Goal: Task Accomplishment & Management: Complete application form

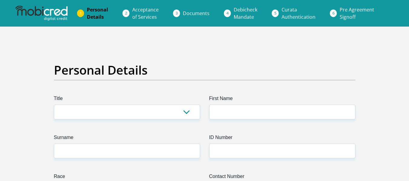
click at [129, 16] on li "Acceptance of Services" at bounding box center [152, 13] width 51 height 19
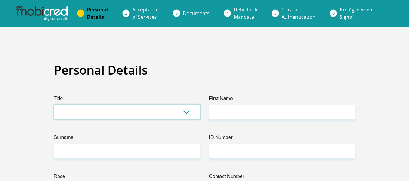
click at [179, 115] on select "Mr Ms Mrs Dr [PERSON_NAME]" at bounding box center [127, 112] width 146 height 15
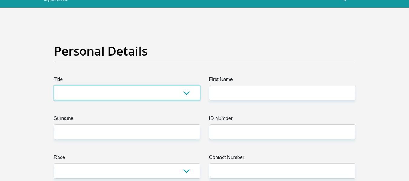
scroll to position [21, 0]
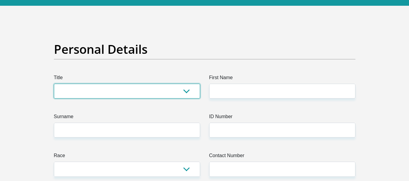
click at [155, 97] on select "Mr Ms Mrs Dr [PERSON_NAME]" at bounding box center [127, 91] width 146 height 15
select select "Mr"
click at [54, 84] on select "Mr Ms Mrs Dr [PERSON_NAME]" at bounding box center [127, 91] width 146 height 15
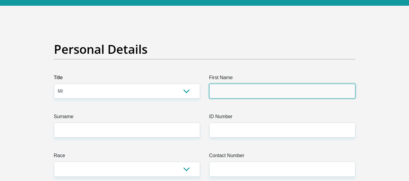
click at [239, 91] on input "First Name" at bounding box center [282, 91] width 146 height 15
type input "shedwin"
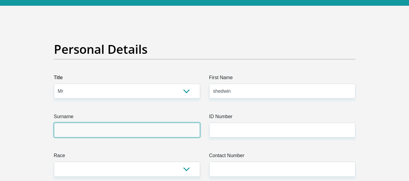
type input "masufi"
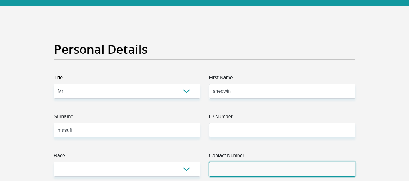
type input "0762380792"
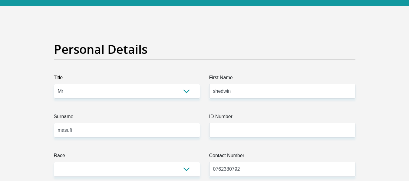
select select "ZAF"
type input "unibell 3"
type input "chancellor street"
type input "[GEOGRAPHIC_DATA]"
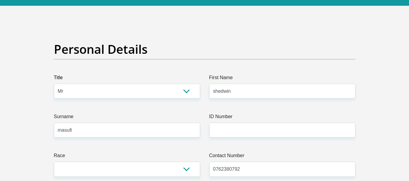
type input "[GEOGRAPHIC_DATA]"
type input "7493"
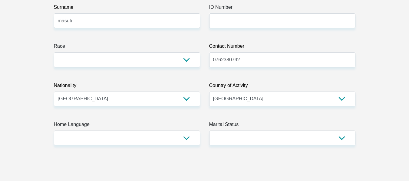
scroll to position [131, 0]
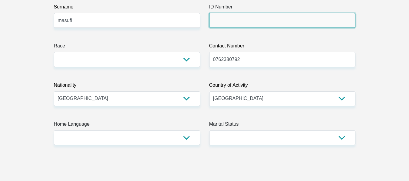
click at [241, 25] on input "ID Number" at bounding box center [282, 20] width 146 height 15
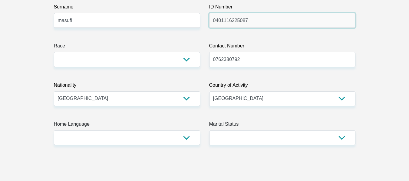
type input "0401116225087"
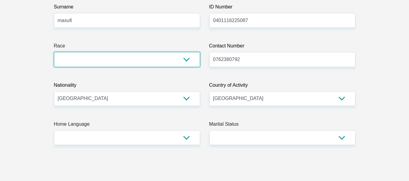
click at [135, 62] on select "Black Coloured Indian White Other" at bounding box center [127, 59] width 146 height 15
select select "1"
click at [54, 52] on select "Black Coloured Indian White Other" at bounding box center [127, 59] width 146 height 15
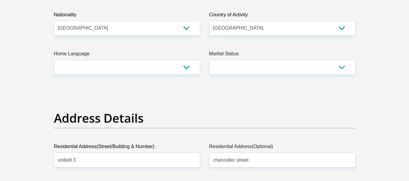
scroll to position [202, 0]
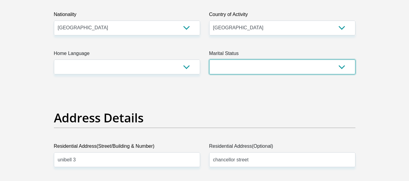
click at [259, 68] on select "Married ANC Single Divorced Widowed Married COP or Customary Law" at bounding box center [282, 67] width 146 height 15
select select "2"
click at [209, 60] on select "Married ANC Single Divorced Widowed Married COP or Customary Law" at bounding box center [282, 67] width 146 height 15
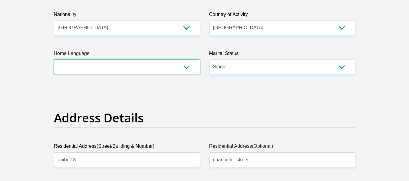
click at [144, 67] on select "Afrikaans English Sepedi South Ndebele Southern Sotho Swati Tsonga Tswana Venda…" at bounding box center [127, 67] width 146 height 15
select select "nso"
click at [54, 60] on select "Afrikaans English Sepedi South Ndebele Southern Sotho Swati Tsonga Tswana Venda…" at bounding box center [127, 67] width 146 height 15
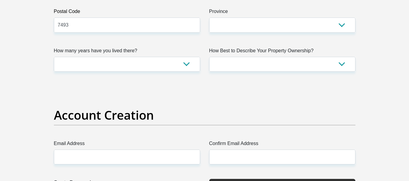
scroll to position [414, 0]
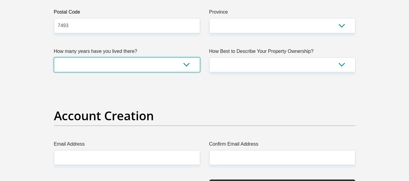
click at [160, 65] on select "less than 1 year 1-3 years 3-5 years 5+ years" at bounding box center [127, 65] width 146 height 15
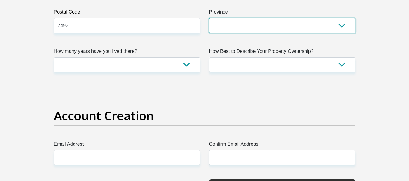
click at [247, 22] on select "Eastern Cape Free State [GEOGRAPHIC_DATA] [GEOGRAPHIC_DATA][DATE] [GEOGRAPHIC_D…" at bounding box center [282, 25] width 146 height 15
select select "Western Cape"
click at [209, 18] on select "Eastern Cape Free State [GEOGRAPHIC_DATA] [GEOGRAPHIC_DATA][DATE] [GEOGRAPHIC_D…" at bounding box center [282, 25] width 146 height 15
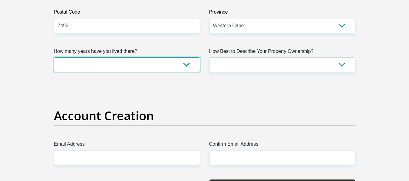
click at [159, 68] on select "less than 1 year 1-3 years 3-5 years 5+ years" at bounding box center [127, 65] width 146 height 15
select select "2"
click at [54, 58] on select "less than 1 year 1-3 years 3-5 years 5+ years" at bounding box center [127, 65] width 146 height 15
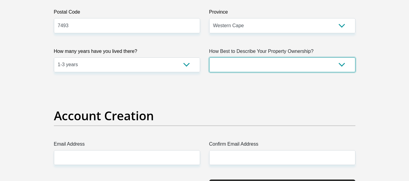
click at [295, 64] on select "Owned Rented Family Owned Company Dwelling" at bounding box center [282, 65] width 146 height 15
select select "Rented"
click at [209, 58] on select "Owned Rented Family Owned Company Dwelling" at bounding box center [282, 65] width 146 height 15
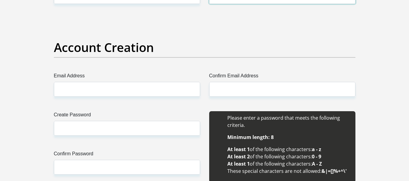
scroll to position [483, 0]
drag, startPoint x: 97, startPoint y: 80, endPoint x: 97, endPoint y: 88, distance: 7.9
click at [97, 88] on div "Email Address" at bounding box center [127, 84] width 146 height 25
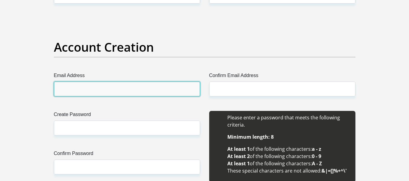
click at [97, 88] on input "Email Address" at bounding box center [127, 89] width 146 height 15
type input "[EMAIL_ADDRESS][DOMAIN_NAME]"
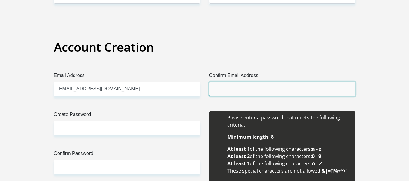
type input "[EMAIL_ADDRESS][DOMAIN_NAME]"
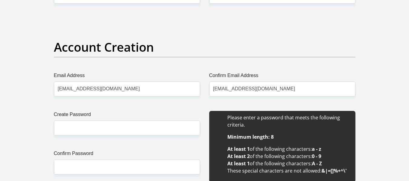
type input "shedwin"
type input "masufi"
type input "0762380792"
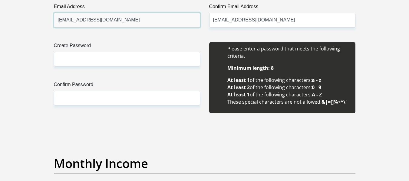
scroll to position [553, 0]
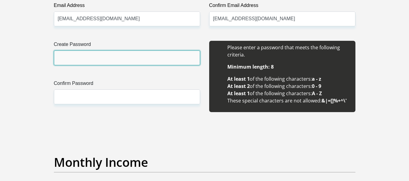
click at [91, 56] on input "Create Password" at bounding box center [127, 58] width 146 height 15
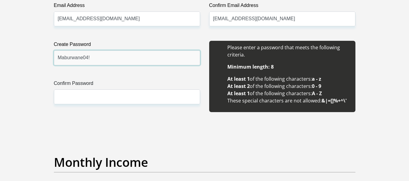
type input "Maburwane04!"
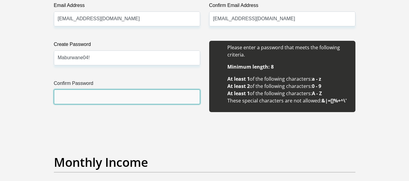
click at [82, 95] on input "Confirm Password" at bounding box center [127, 97] width 146 height 15
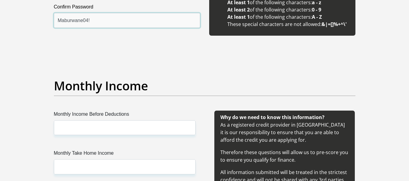
scroll to position [657, 0]
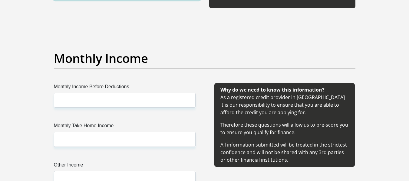
type input "Maburwane04!"
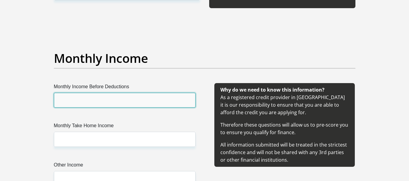
click at [122, 106] on input "Monthly Income Before Deductions" at bounding box center [125, 100] width 142 height 15
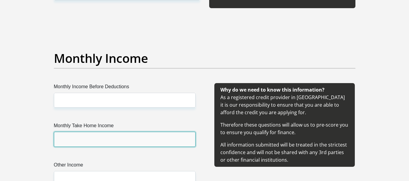
click at [171, 136] on input "Monthly Take Home Income" at bounding box center [125, 139] width 142 height 15
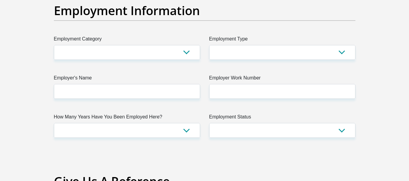
scroll to position [1110, 0]
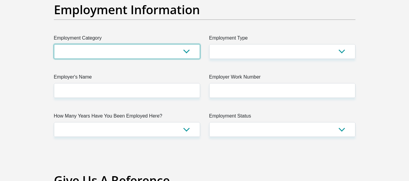
click at [161, 53] on select "AGRICULTURE ALCOHOL & TOBACCO CONSTRUCTION MATERIALS METALLURGY EQUIPMENT FOR R…" at bounding box center [127, 51] width 146 height 15
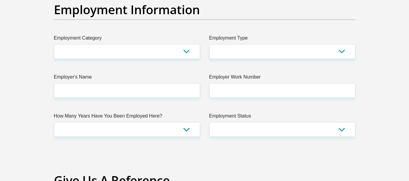
click at [293, 28] on div "Employment Information" at bounding box center [204, 18] width 311 height 32
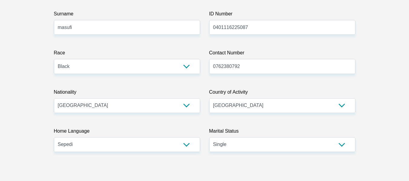
scroll to position [0, 0]
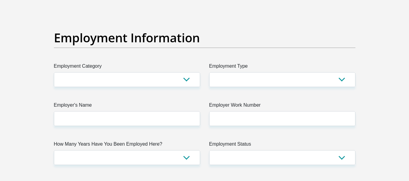
scroll to position [1075, 0]
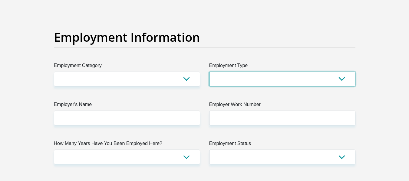
click at [239, 76] on select "College/Lecturer Craft Seller Creative Driver Executive Farmer Forces - Non Com…" at bounding box center [282, 79] width 146 height 15
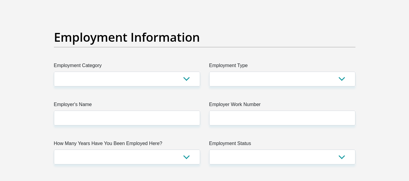
click at [131, 44] on h2 "Employment Information" at bounding box center [205, 37] width 302 height 15
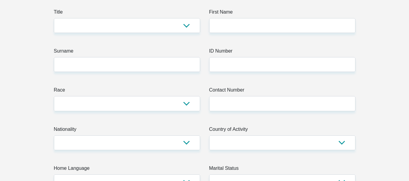
scroll to position [75, 0]
